Goal: Task Accomplishment & Management: Manage account settings

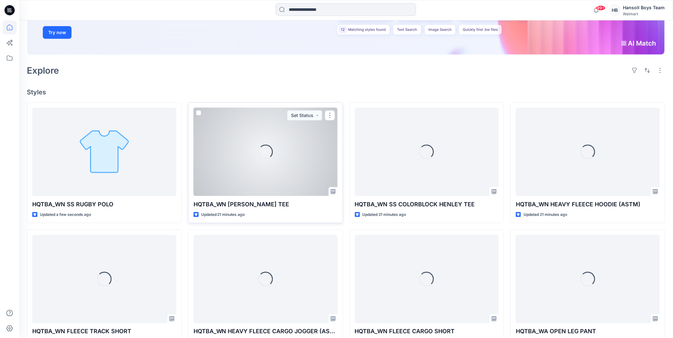
scroll to position [142, 0]
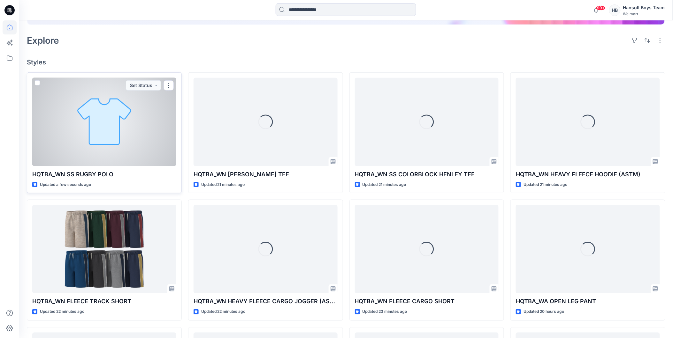
click at [130, 139] on div at bounding box center [104, 122] width 144 height 88
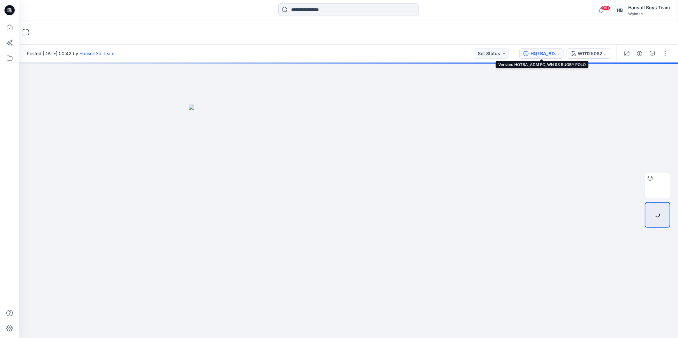
click at [551, 56] on div "HQTBA_ADM FC_WN SS RUGBY POLO" at bounding box center [545, 53] width 29 height 7
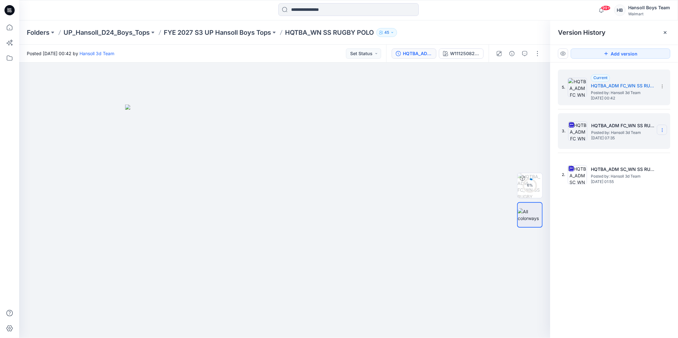
click at [663, 133] on section at bounding box center [662, 130] width 10 height 10
click at [585, 126] on img at bounding box center [577, 131] width 19 height 19
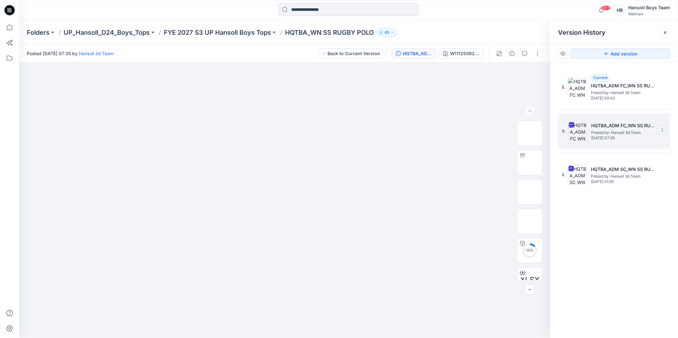
click at [662, 130] on icon at bounding box center [662, 130] width 0 height 0
click at [631, 196] on span "Delete Version" at bounding box center [618, 197] width 30 height 8
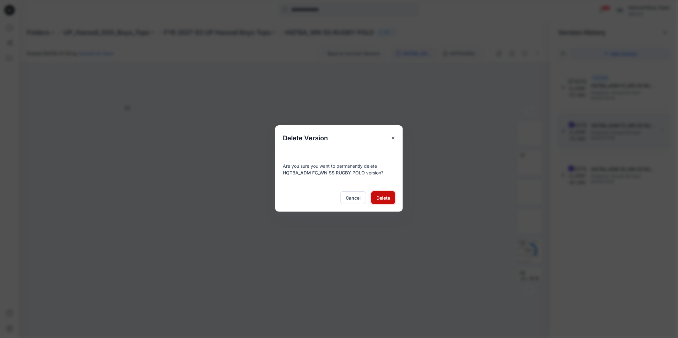
click at [391, 196] on button "Delete" at bounding box center [383, 198] width 24 height 13
